Goal: Task Accomplishment & Management: Manage account settings

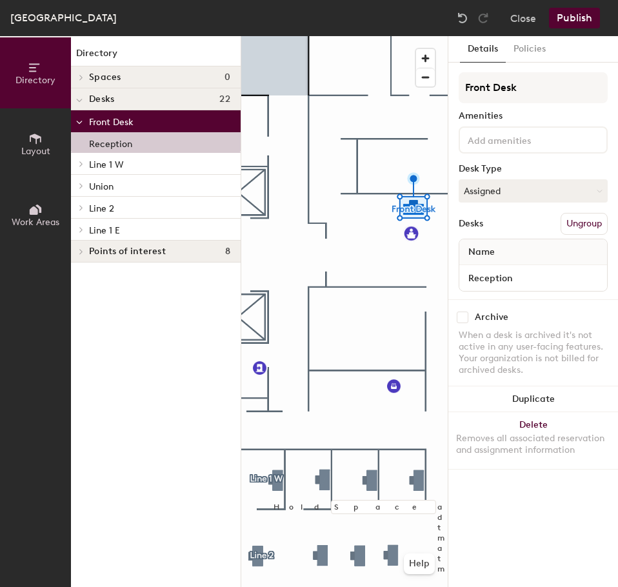
click at [410, 12] on div "Toronto - Canada, Suite 4630 Close Publish" at bounding box center [309, 18] width 618 height 36
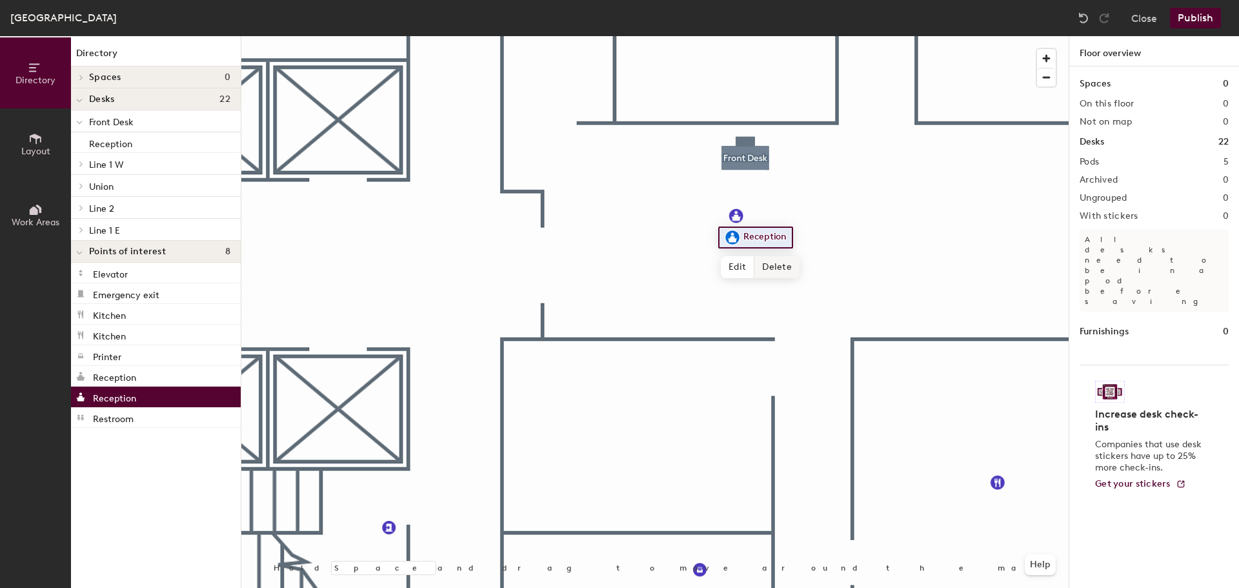
click at [618, 266] on span "Delete" at bounding box center [777, 267] width 45 height 22
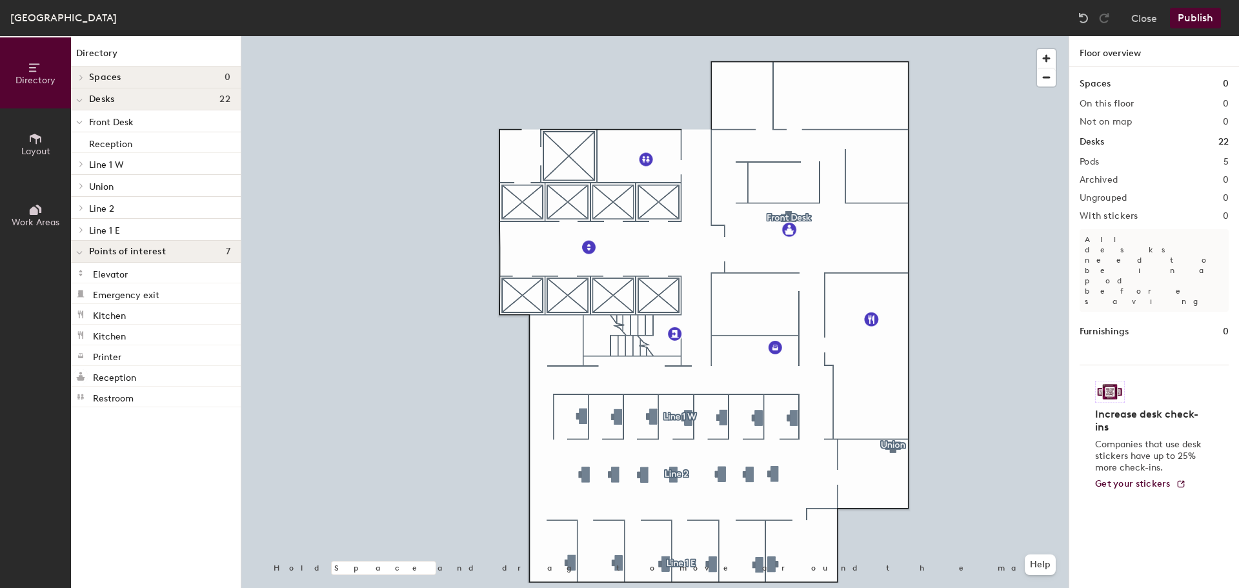
click at [618, 19] on button "Publish" at bounding box center [1195, 18] width 51 height 21
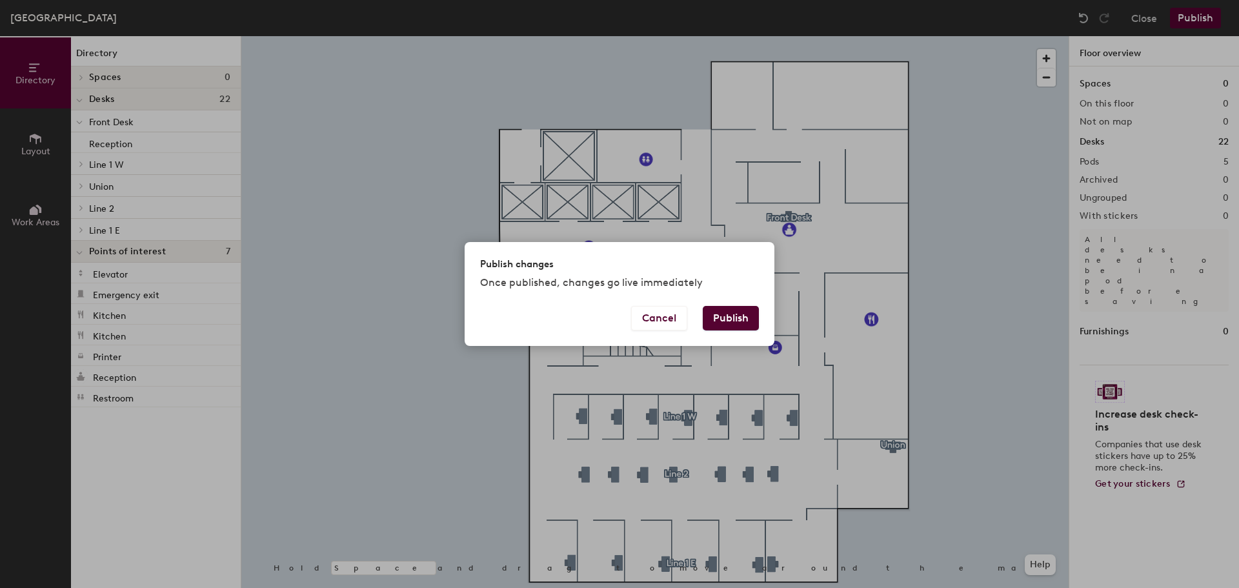
click at [618, 319] on button "Publish" at bounding box center [731, 318] width 56 height 25
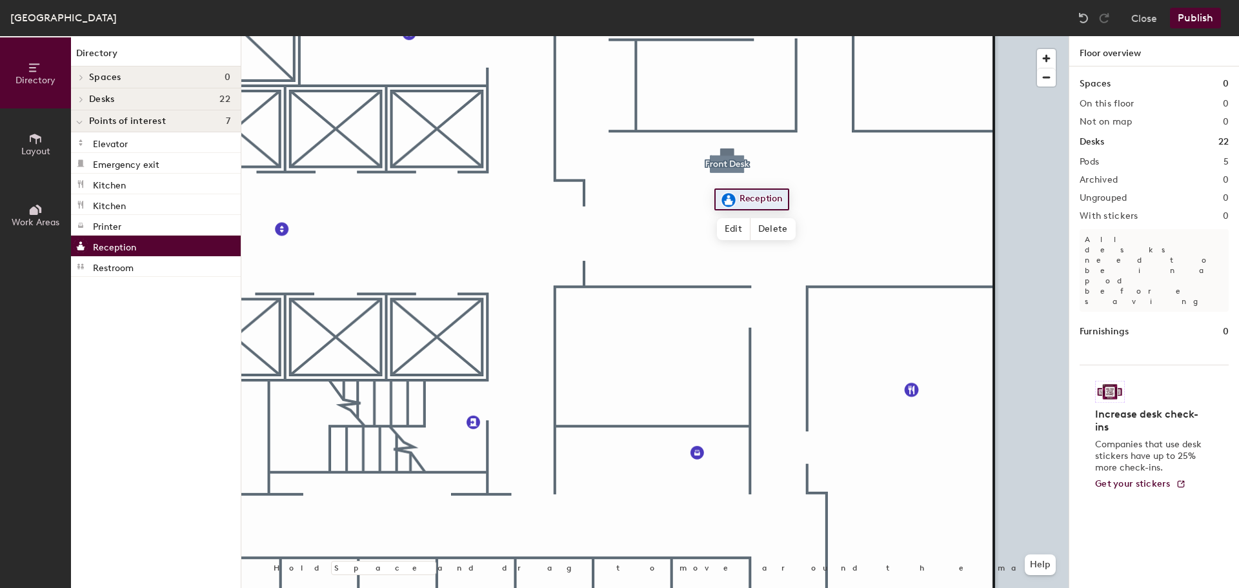
click at [1201, 19] on button "Publish" at bounding box center [1195, 18] width 51 height 21
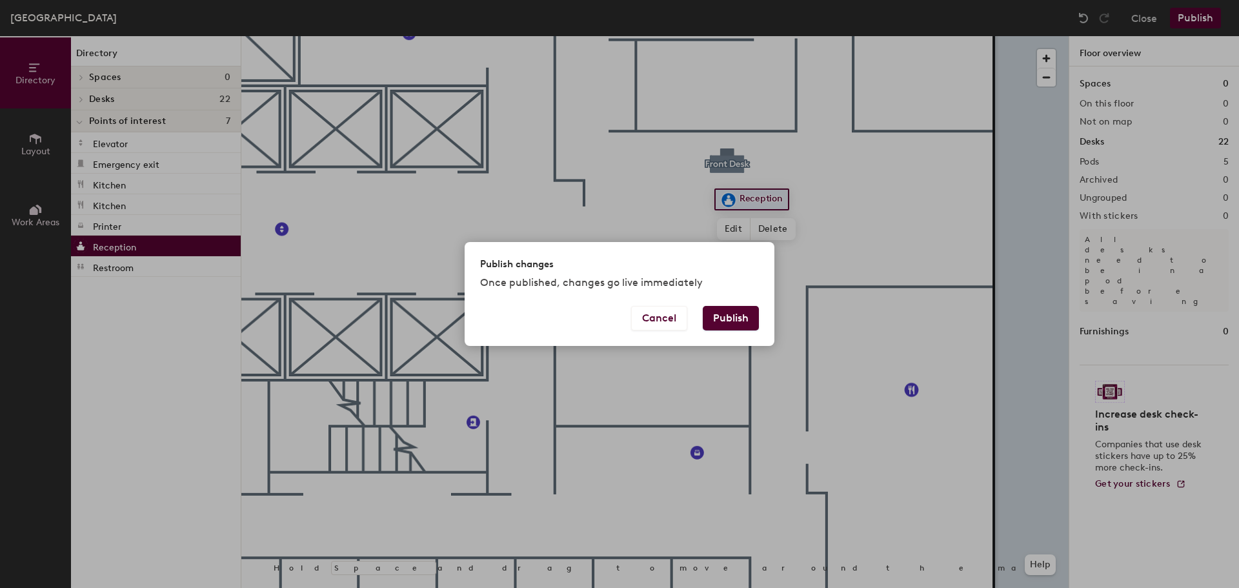
click at [717, 314] on button "Publish" at bounding box center [731, 318] width 56 height 25
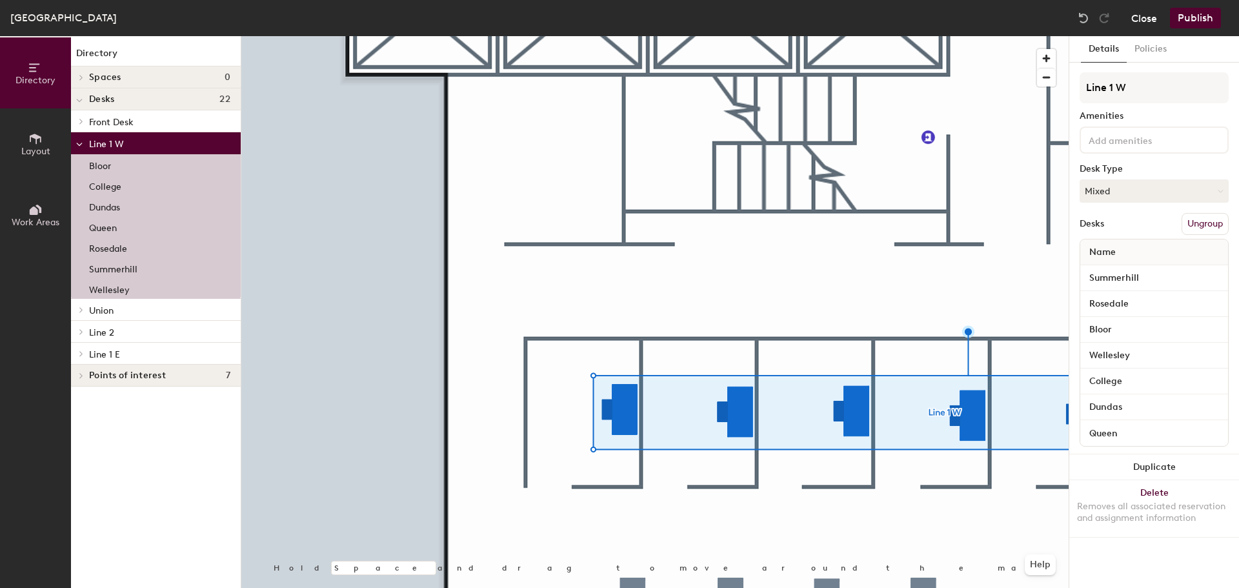
click at [1151, 17] on button "Close" at bounding box center [1145, 18] width 26 height 21
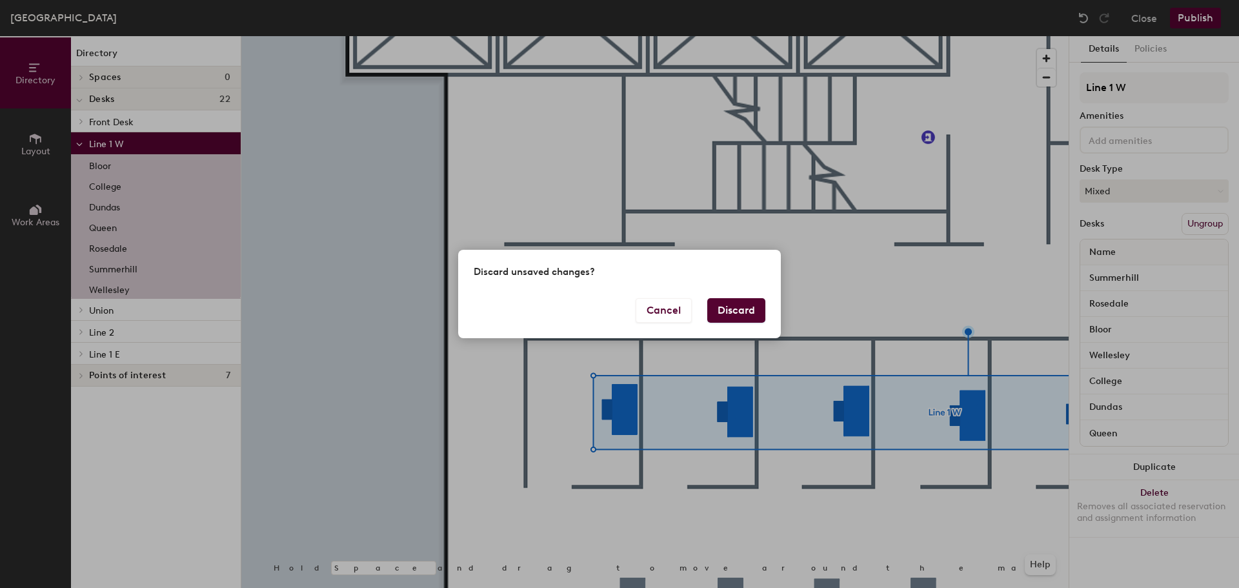
click at [731, 309] on button "Discard" at bounding box center [737, 310] width 58 height 25
